Goal: Communication & Community: Ask a question

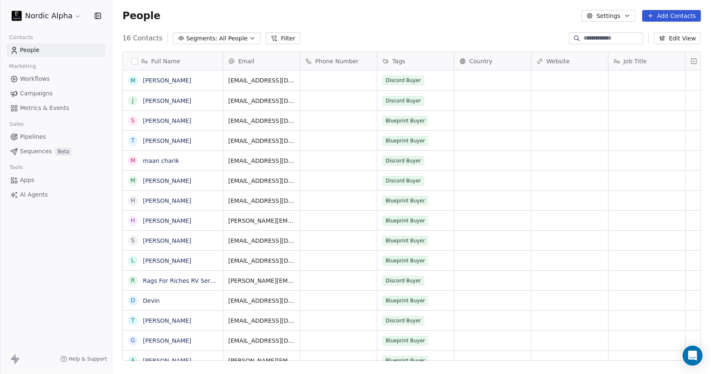
scroll to position [323, 593]
click at [55, 12] on html "Nordic Alpha Contacts People Marketing Workflows Campaigns Metrics & Events Sal…" at bounding box center [355, 187] width 711 height 374
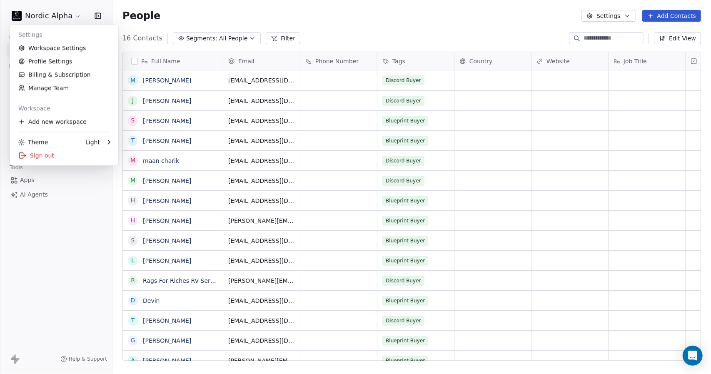
click at [274, 10] on html "Nordic Alpha Contacts People Marketing Workflows Campaigns Metrics & Events Sal…" at bounding box center [355, 187] width 711 height 374
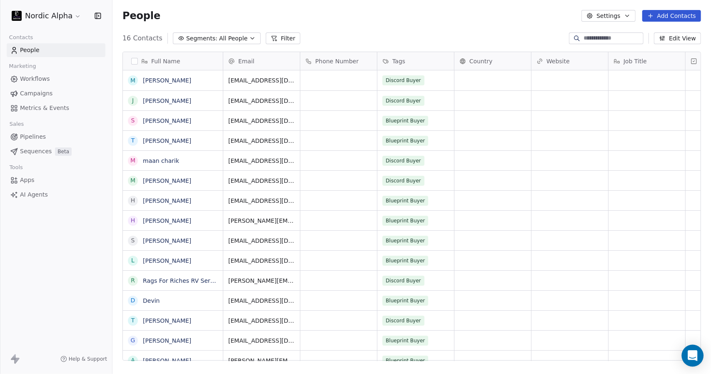
click at [690, 353] on icon "Open Intercom Messenger" at bounding box center [693, 355] width 10 height 11
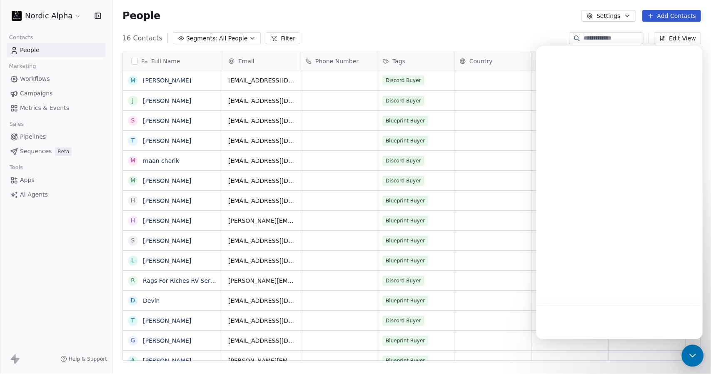
scroll to position [0, 0]
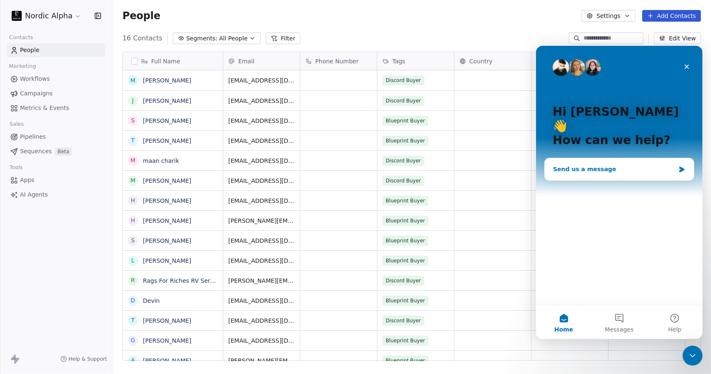
click at [593, 165] on div "Send us a message" at bounding box center [614, 169] width 122 height 9
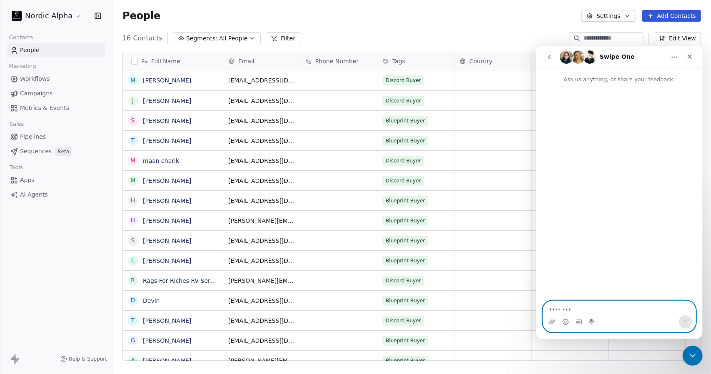
click at [571, 309] on textarea "Message…" at bounding box center [619, 308] width 153 height 14
click at [573, 308] on textarea "Message…" at bounding box center [619, 308] width 153 height 14
paste textarea "**********"
type textarea "**********"
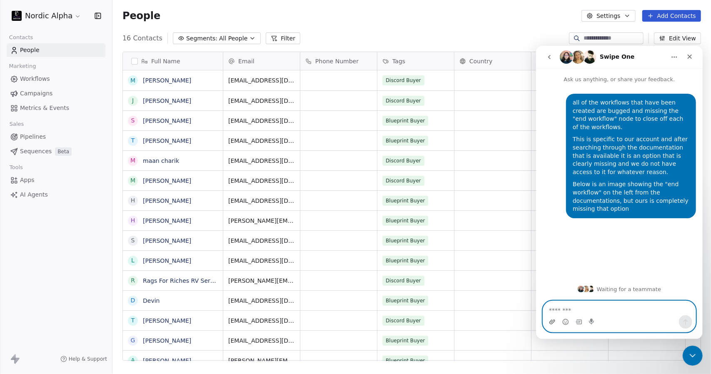
click at [552, 324] on icon "Upload attachment" at bounding box center [552, 321] width 7 height 7
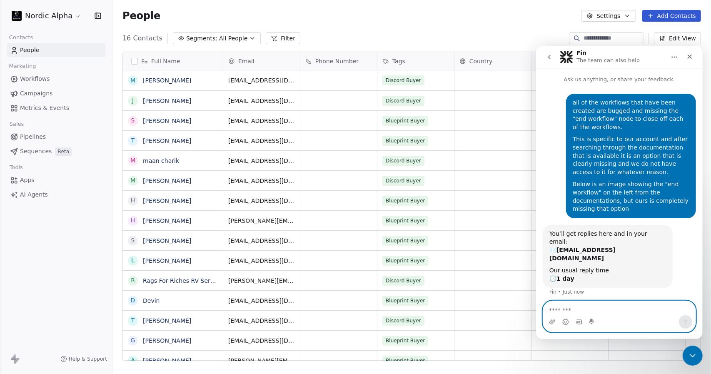
click at [583, 307] on textarea "Message…" at bounding box center [619, 308] width 153 height 14
paste textarea "**********"
type textarea "**********"
click at [551, 324] on icon "Upload attachment" at bounding box center [552, 321] width 7 height 7
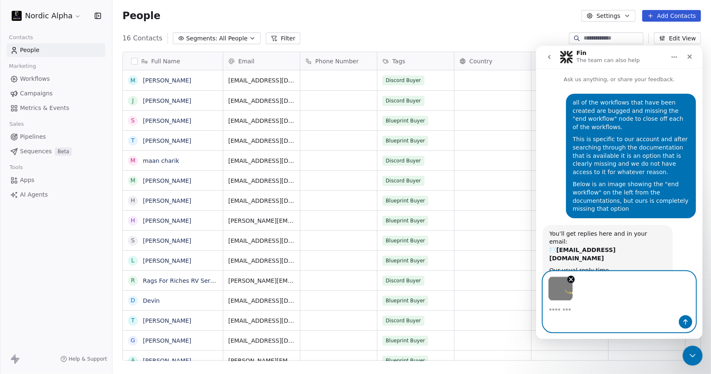
scroll to position [9, 0]
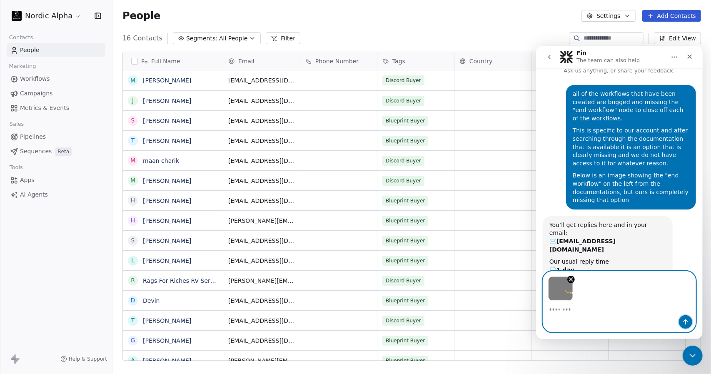
click at [684, 320] on icon "Send a message…" at bounding box center [685, 321] width 7 height 7
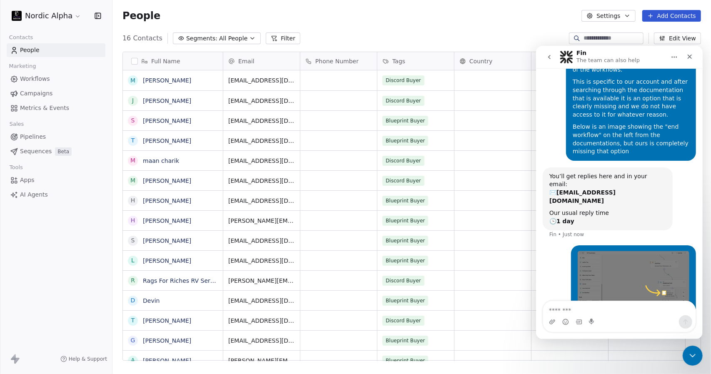
scroll to position [59, 0]
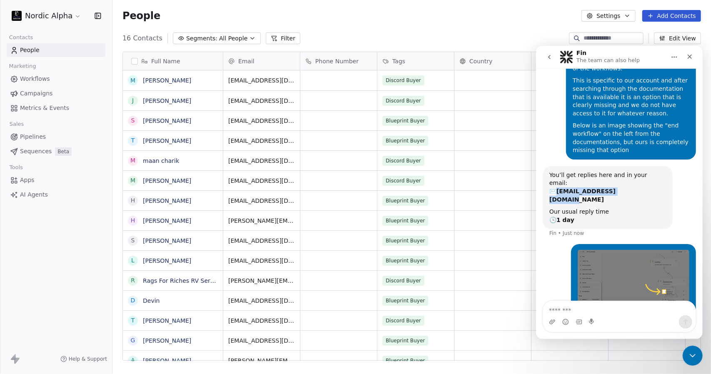
drag, startPoint x: 623, startPoint y: 175, endPoint x: 558, endPoint y: 173, distance: 65.0
click at [558, 173] on div "You’ll get replies here and in your email: ✉️ [EMAIL_ADDRESS][DOMAIN_NAME]" at bounding box center [607, 187] width 117 height 33
click at [561, 188] on b "[EMAIL_ADDRESS][DOMAIN_NAME]" at bounding box center [582, 195] width 66 height 15
click at [588, 171] on div "You’ll get replies here and in your email: ✉️ [EMAIL_ADDRESS][DOMAIN_NAME]" at bounding box center [607, 187] width 117 height 33
drag, startPoint x: 682, startPoint y: 247, endPoint x: 1216, endPoint y: 294, distance: 535.9
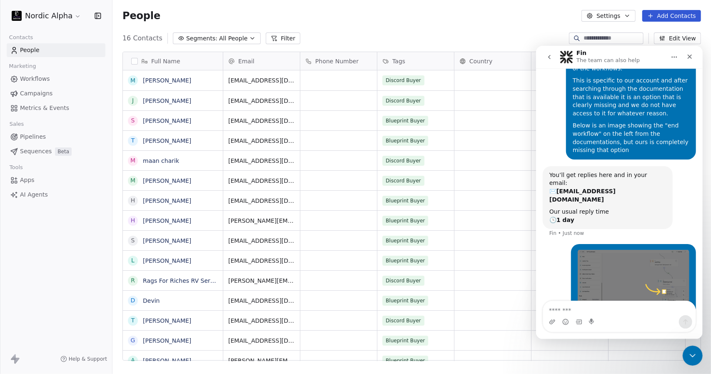
click at [682, 249] on img "Lawrence says…" at bounding box center [634, 280] width 112 height 63
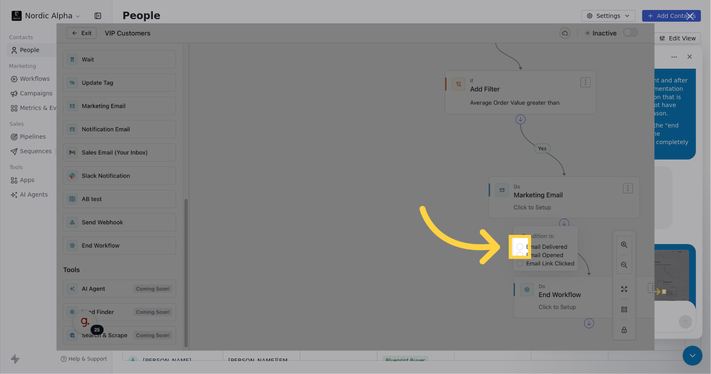
click at [679, 200] on div "Intercom messenger" at bounding box center [355, 187] width 711 height 374
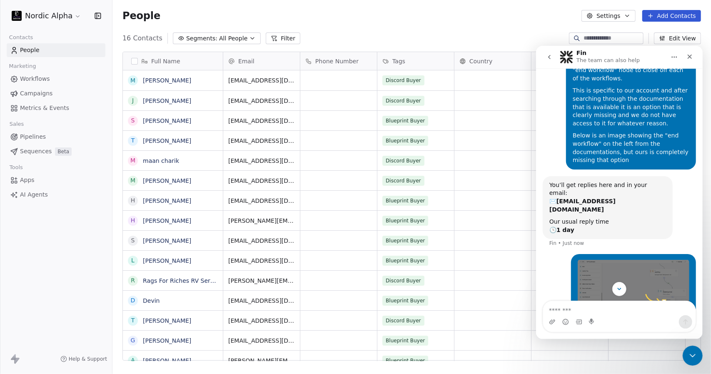
scroll to position [59, 0]
